Goal: Task Accomplishment & Management: Use online tool/utility

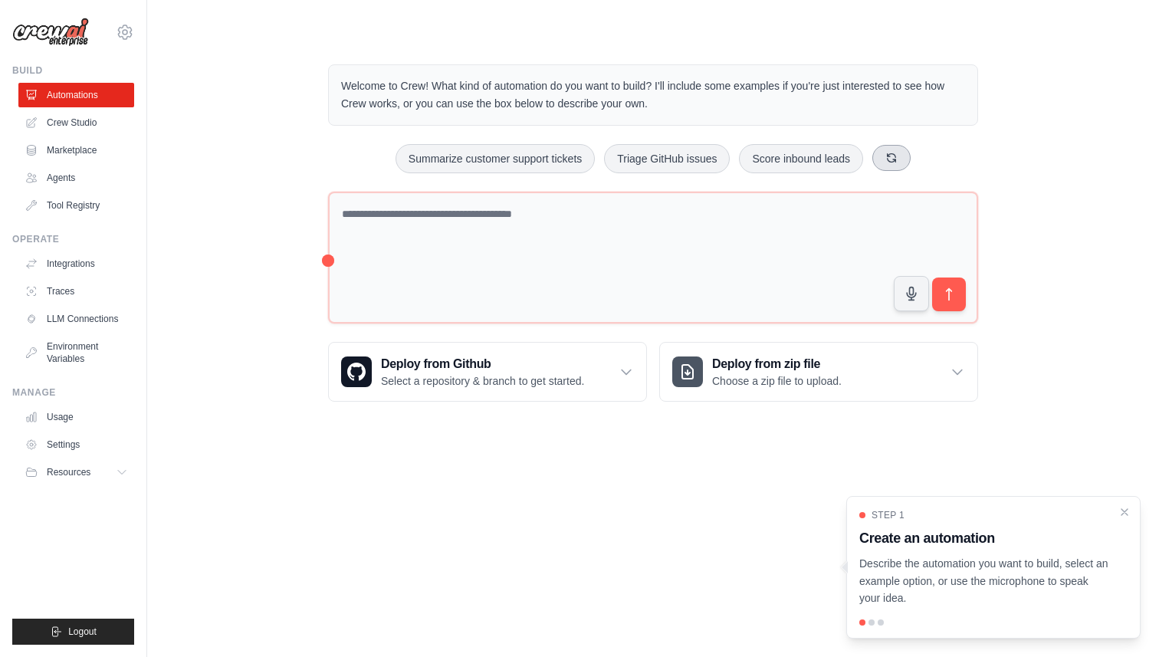
click at [880, 166] on button at bounding box center [892, 158] width 38 height 26
click at [902, 165] on button at bounding box center [919, 158] width 38 height 26
click at [907, 165] on button at bounding box center [893, 158] width 38 height 26
click at [907, 165] on button at bounding box center [911, 158] width 38 height 26
click at [907, 165] on button at bounding box center [921, 158] width 38 height 26
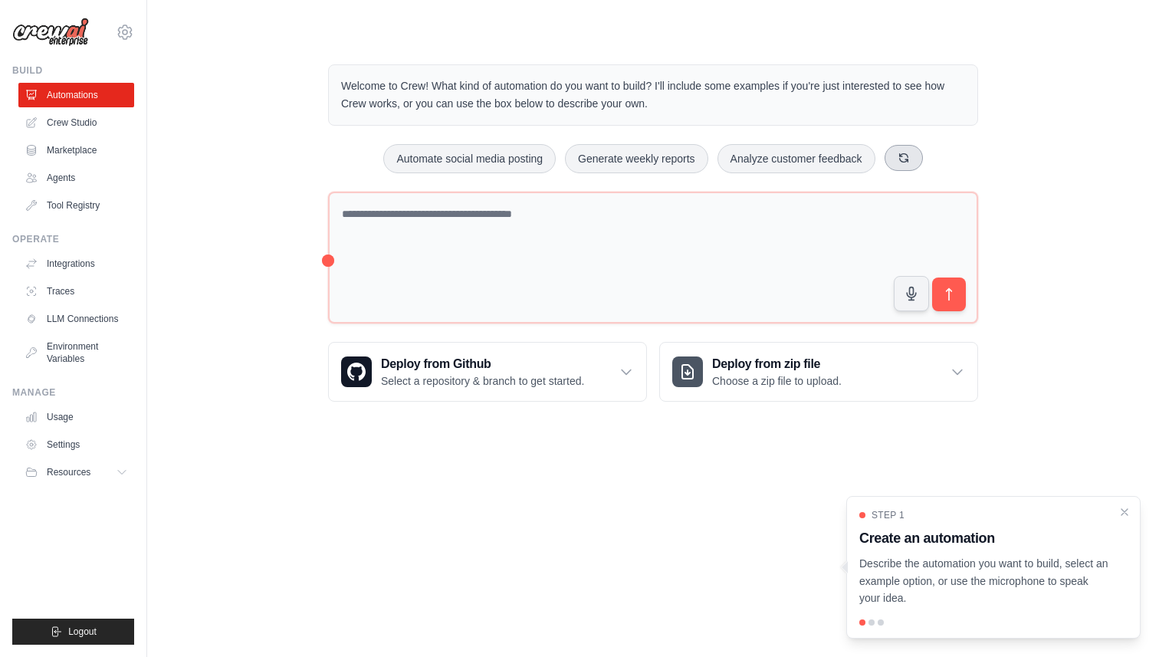
click at [907, 165] on button at bounding box center [904, 158] width 38 height 26
click at [909, 163] on button at bounding box center [917, 158] width 38 height 26
click at [909, 163] on button at bounding box center [911, 158] width 38 height 26
